Goal: Find specific page/section: Find specific page/section

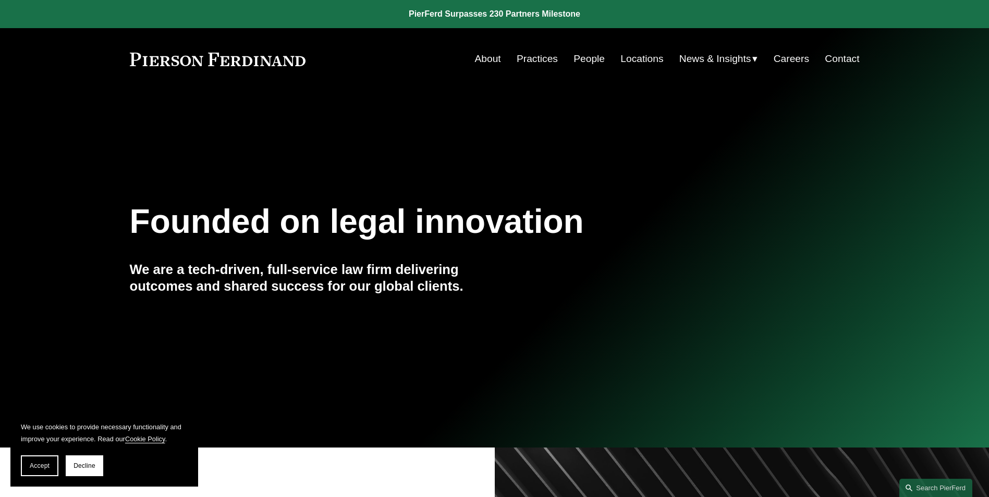
click at [630, 61] on link "Locations" at bounding box center [641, 59] width 43 height 20
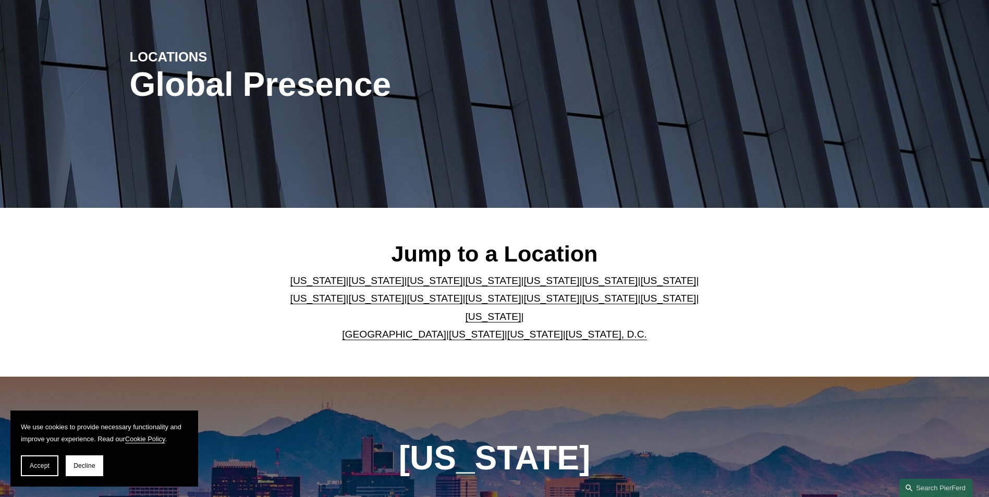
click at [407, 286] on link "[US_STATE]" at bounding box center [435, 280] width 56 height 11
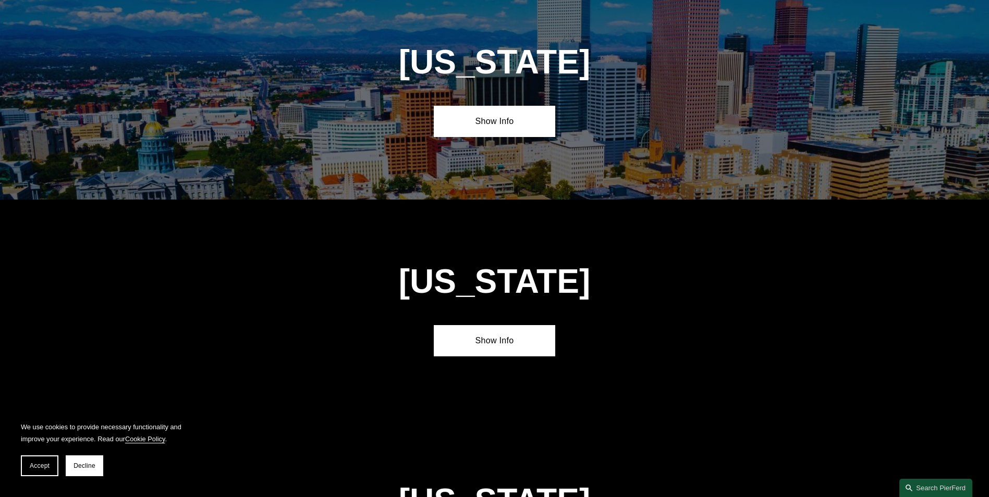
scroll to position [916, 0]
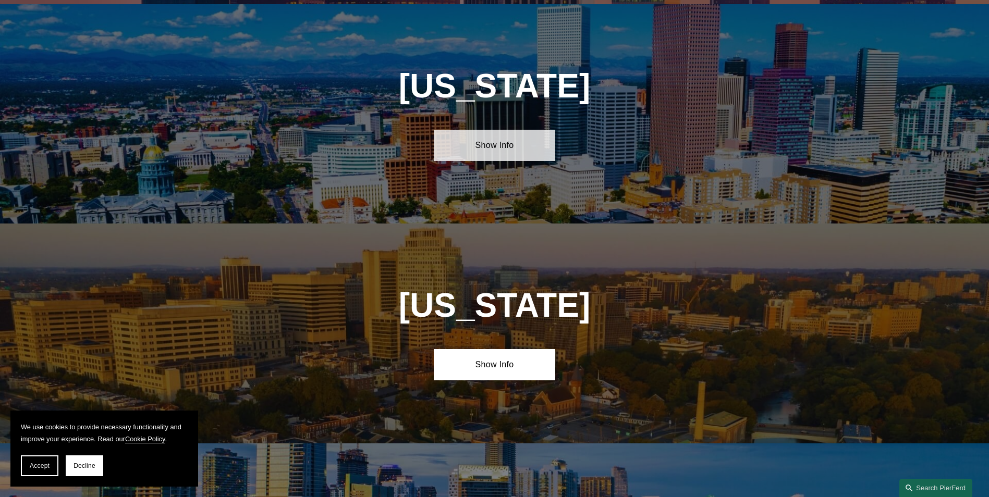
click at [490, 140] on link "Show Info" at bounding box center [494, 145] width 121 height 31
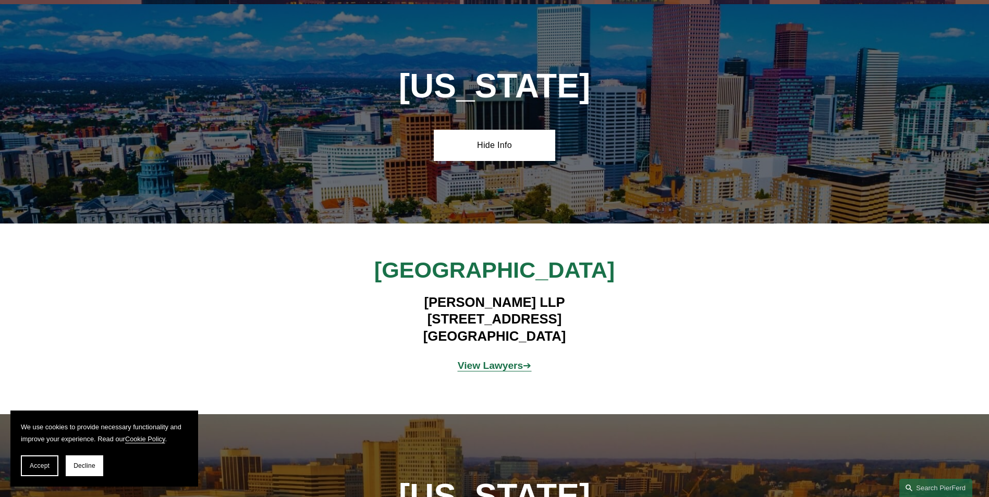
click at [490, 360] on strong "View Lawyers" at bounding box center [491, 365] width 66 height 11
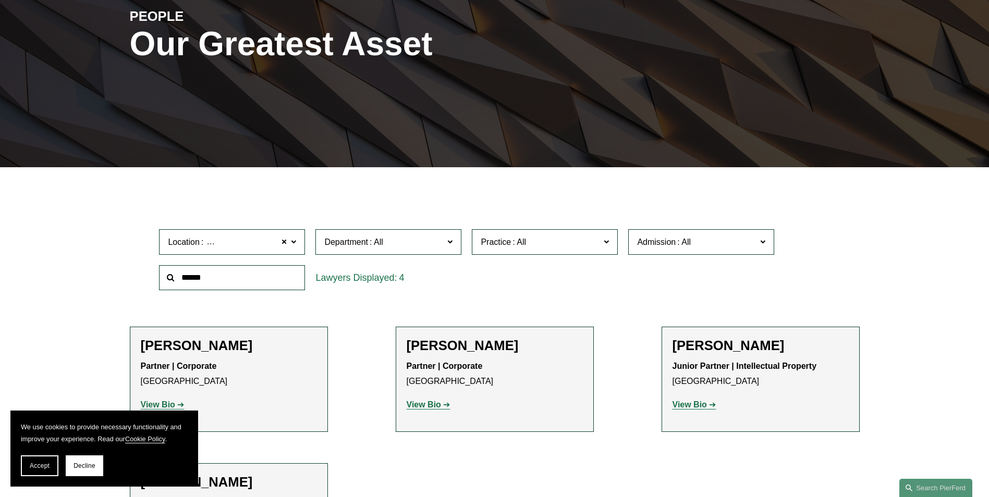
scroll to position [156, 0]
